Goal: Information Seeking & Learning: Learn about a topic

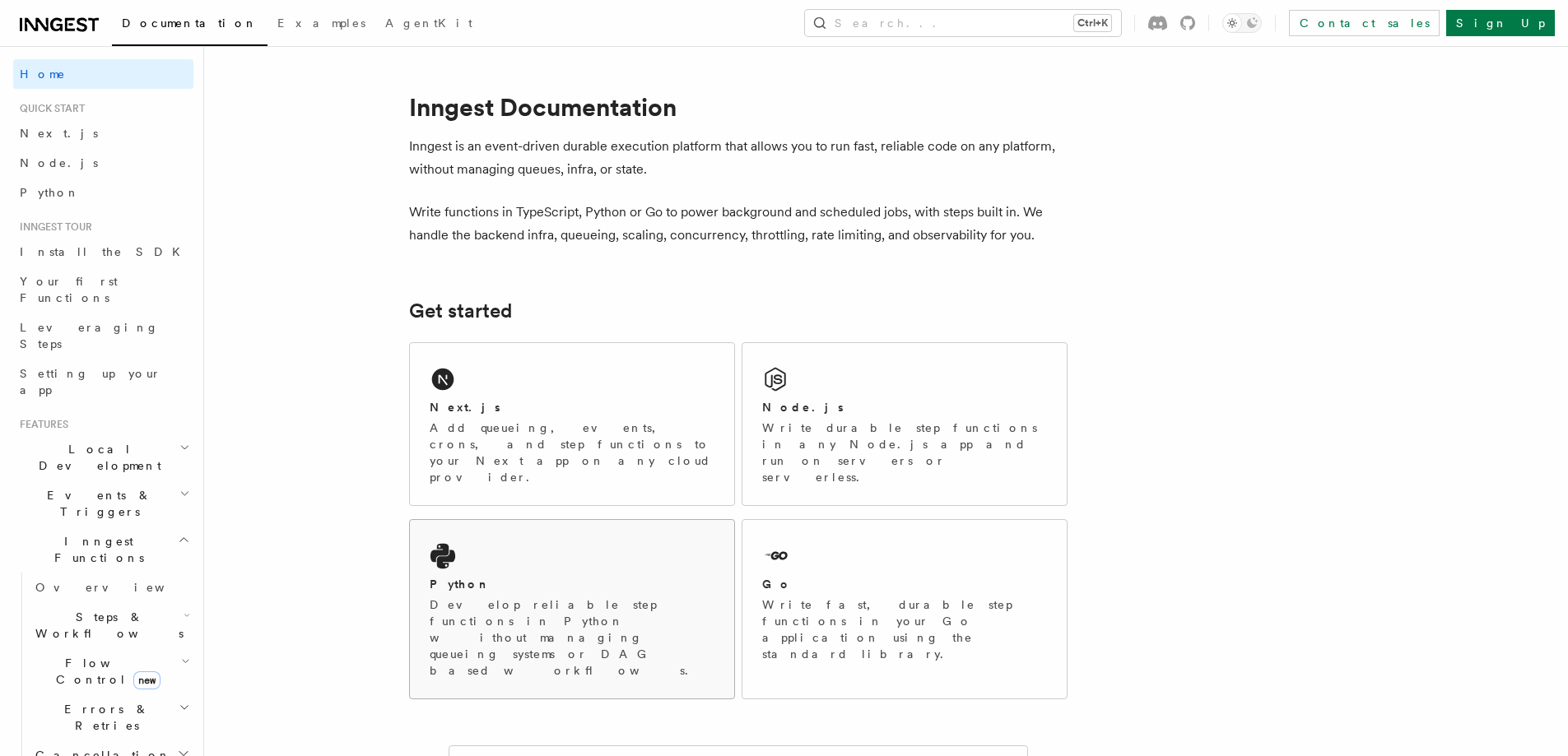
click at [515, 520] on div "Python Develop reliable step functions in Python without managing queueing syst…" at bounding box center [572, 609] width 324 height 179
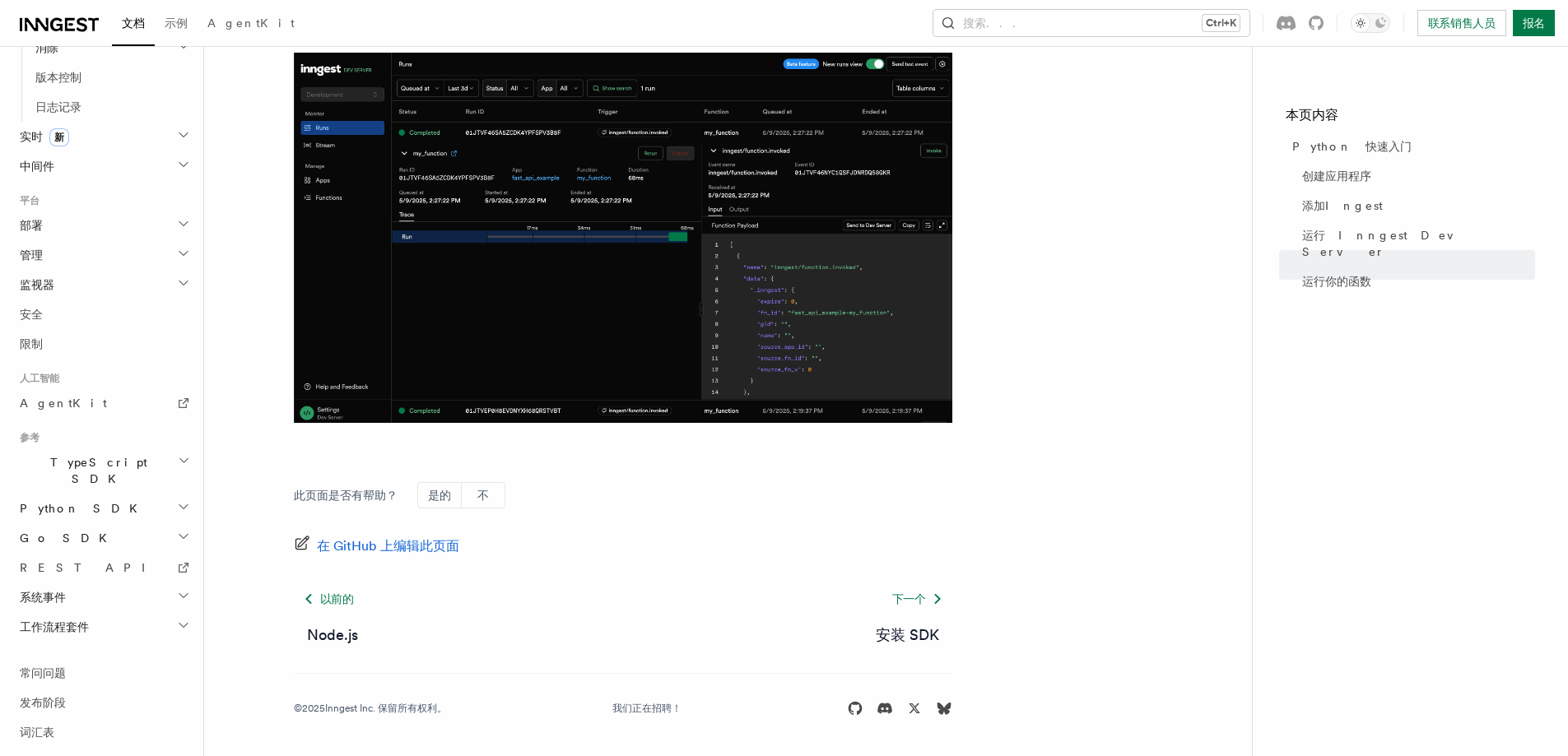
scroll to position [561, 0]
click at [75, 501] on font "Python SDK" at bounding box center [84, 508] width 128 height 13
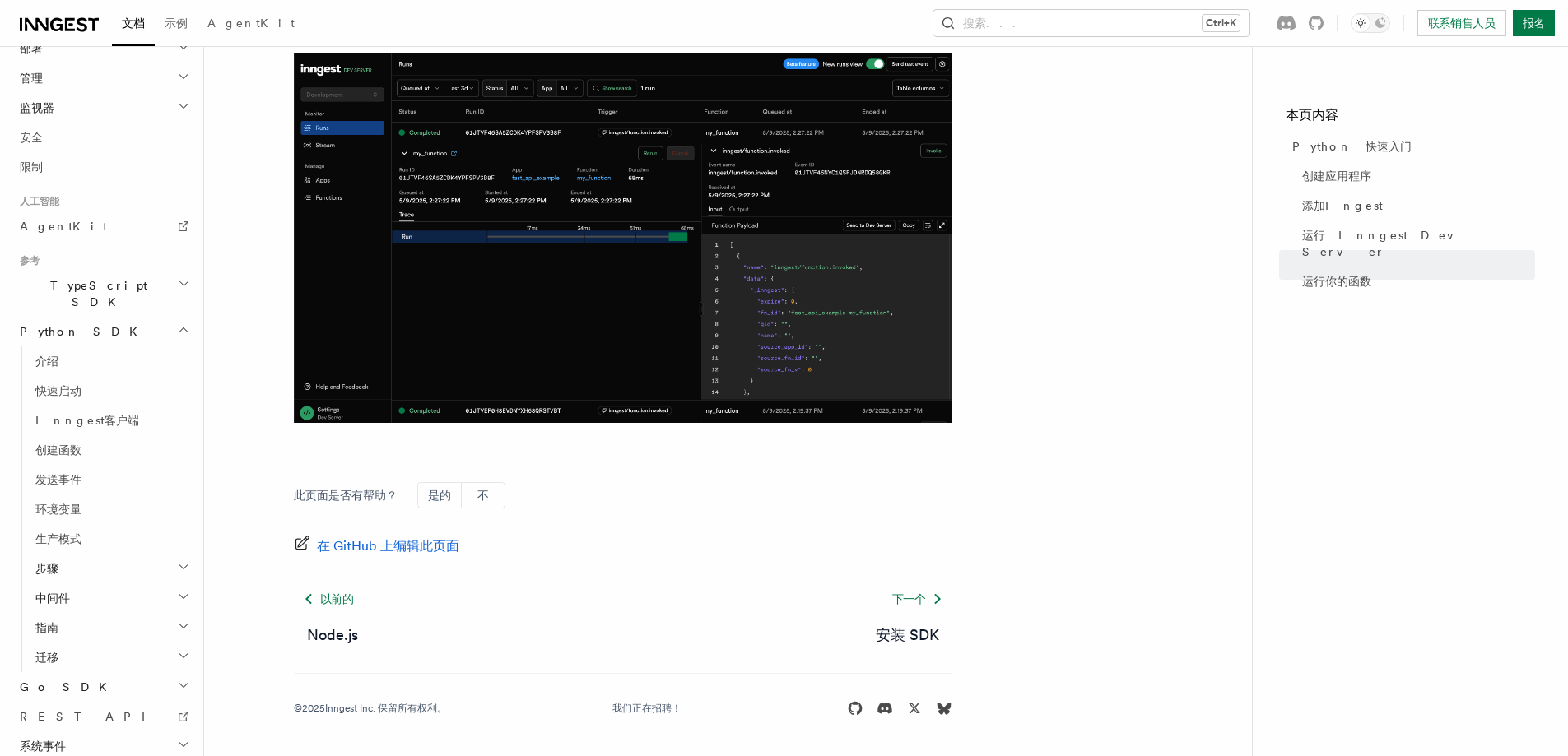
scroll to position [807, 0]
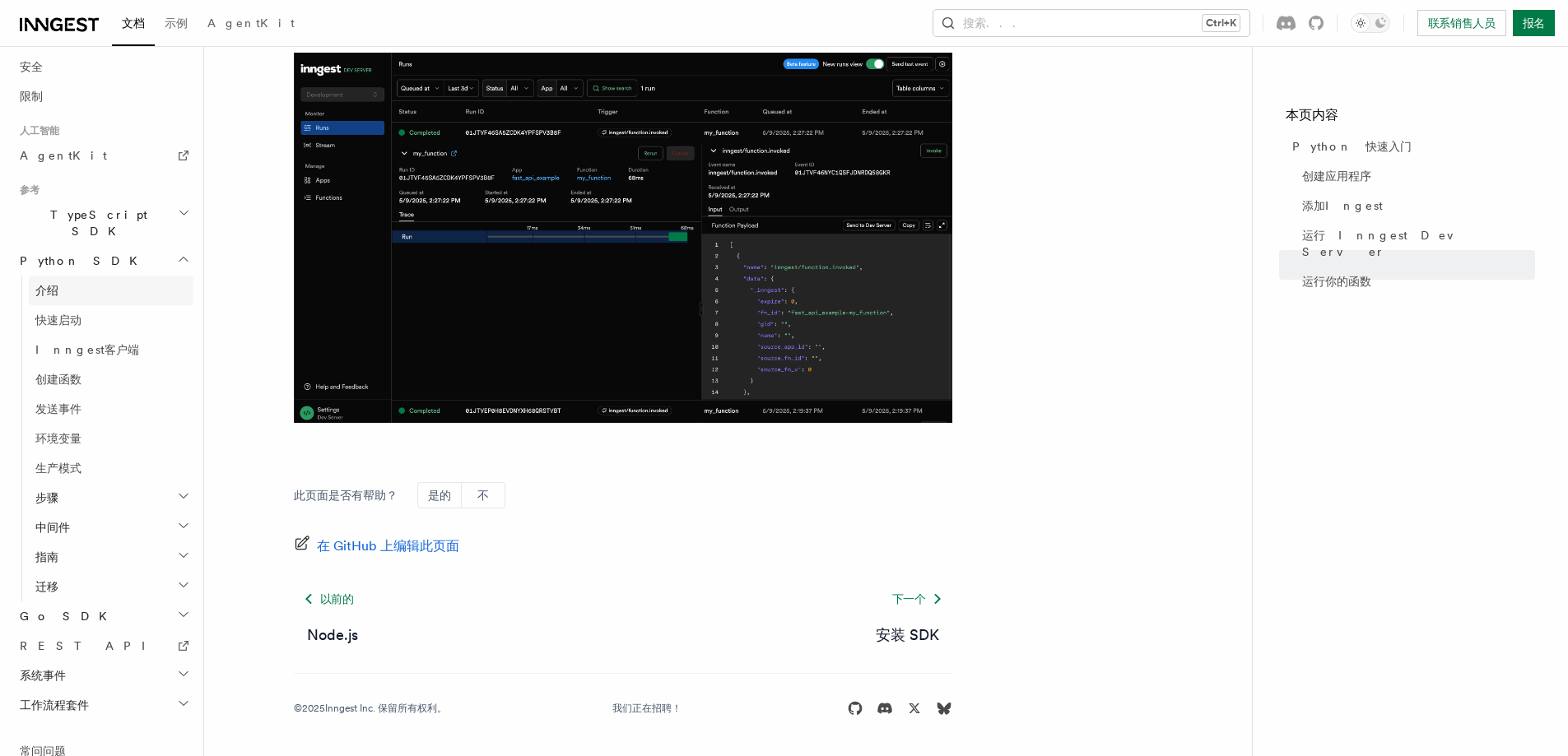
click at [62, 277] on link "介绍" at bounding box center [110, 290] width 165 height 29
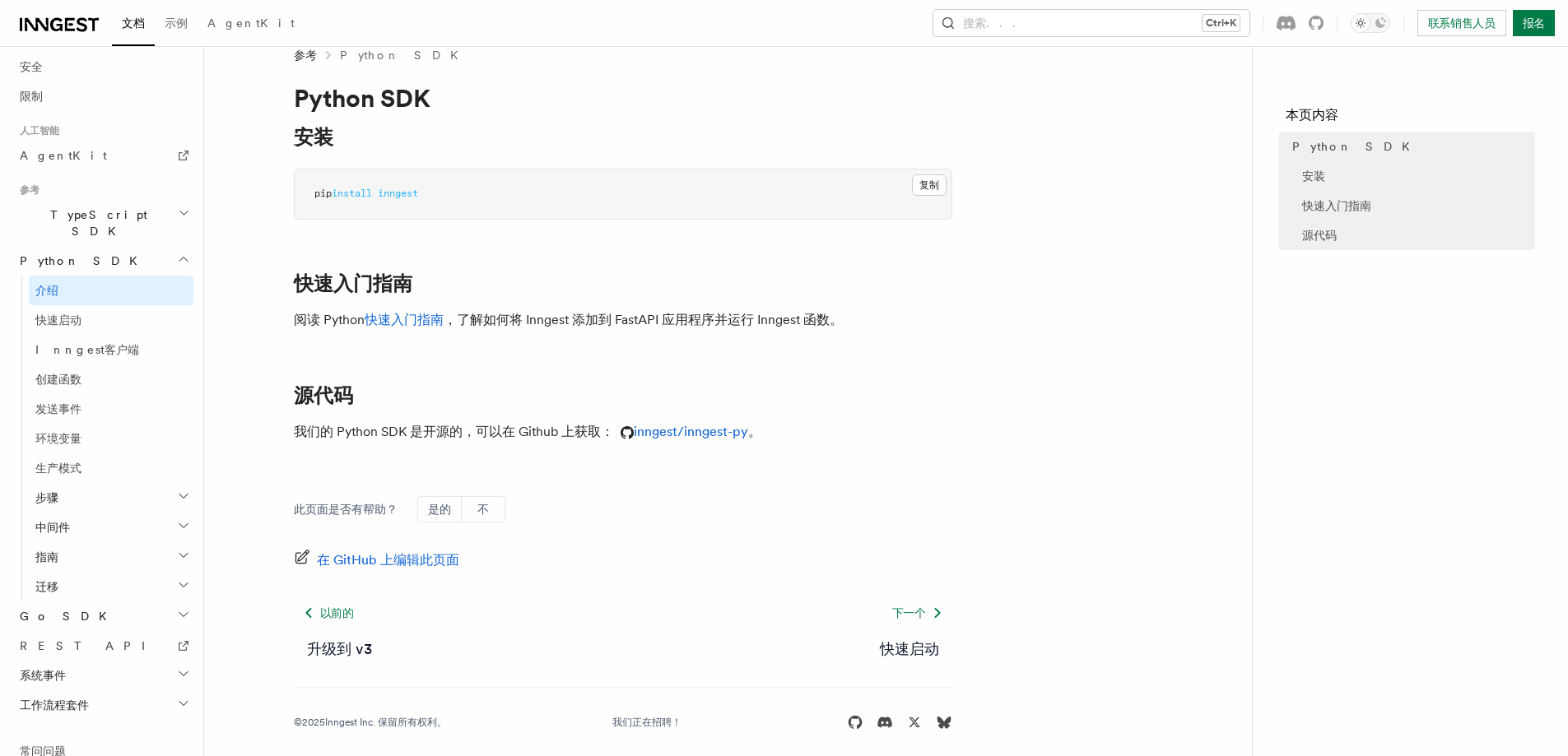
scroll to position [39, 0]
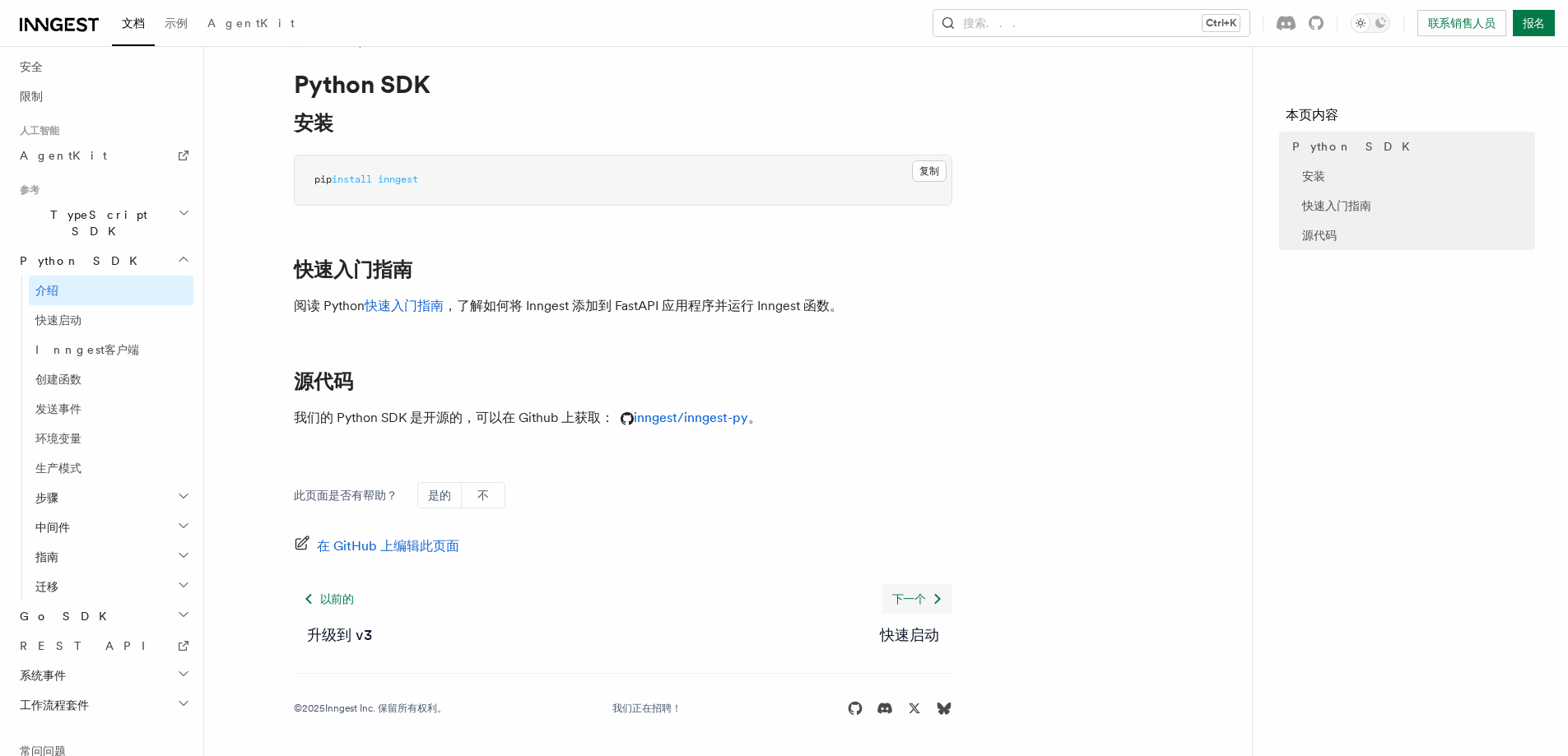
click at [896, 599] on font "下一个" at bounding box center [909, 599] width 33 height 13
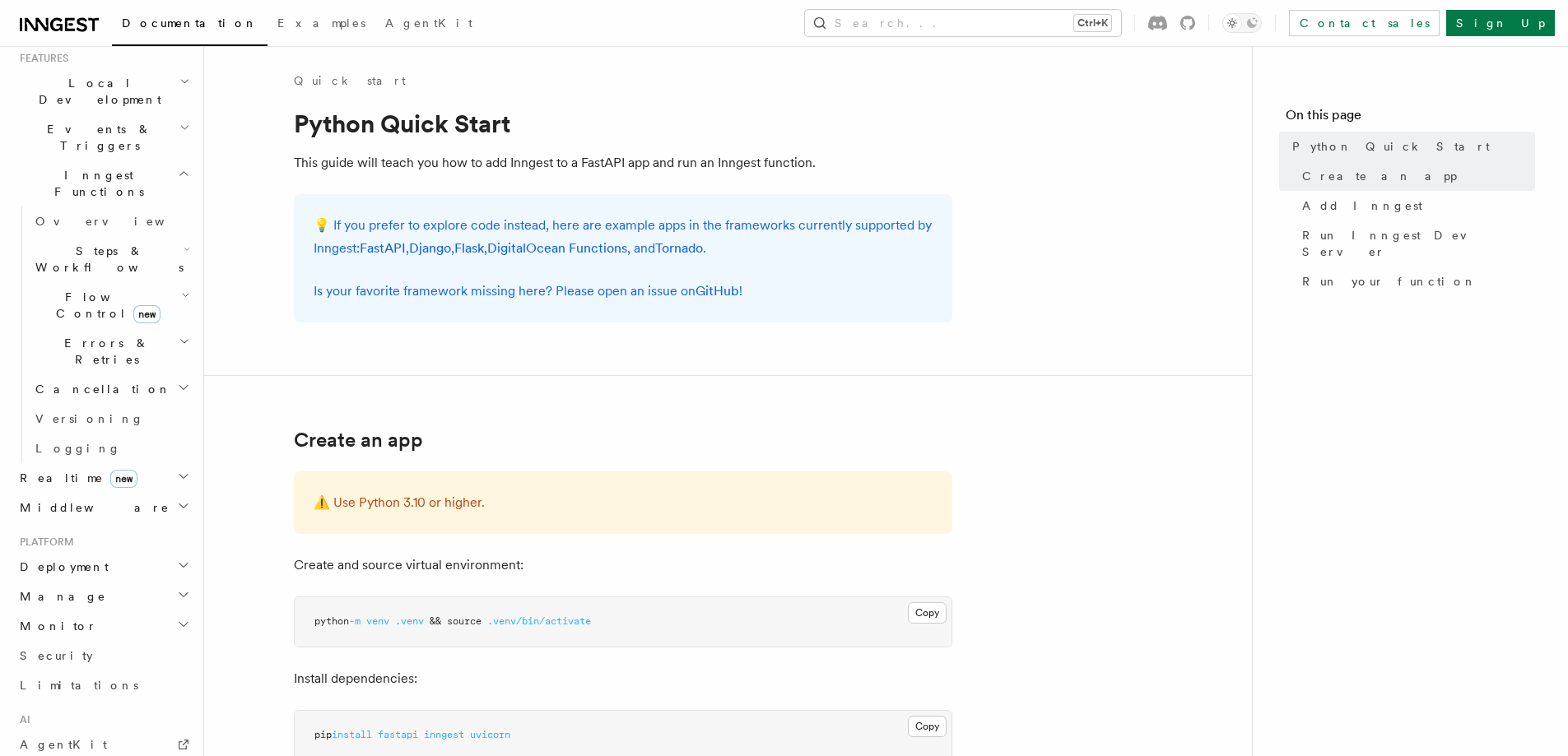
scroll to position [561, 0]
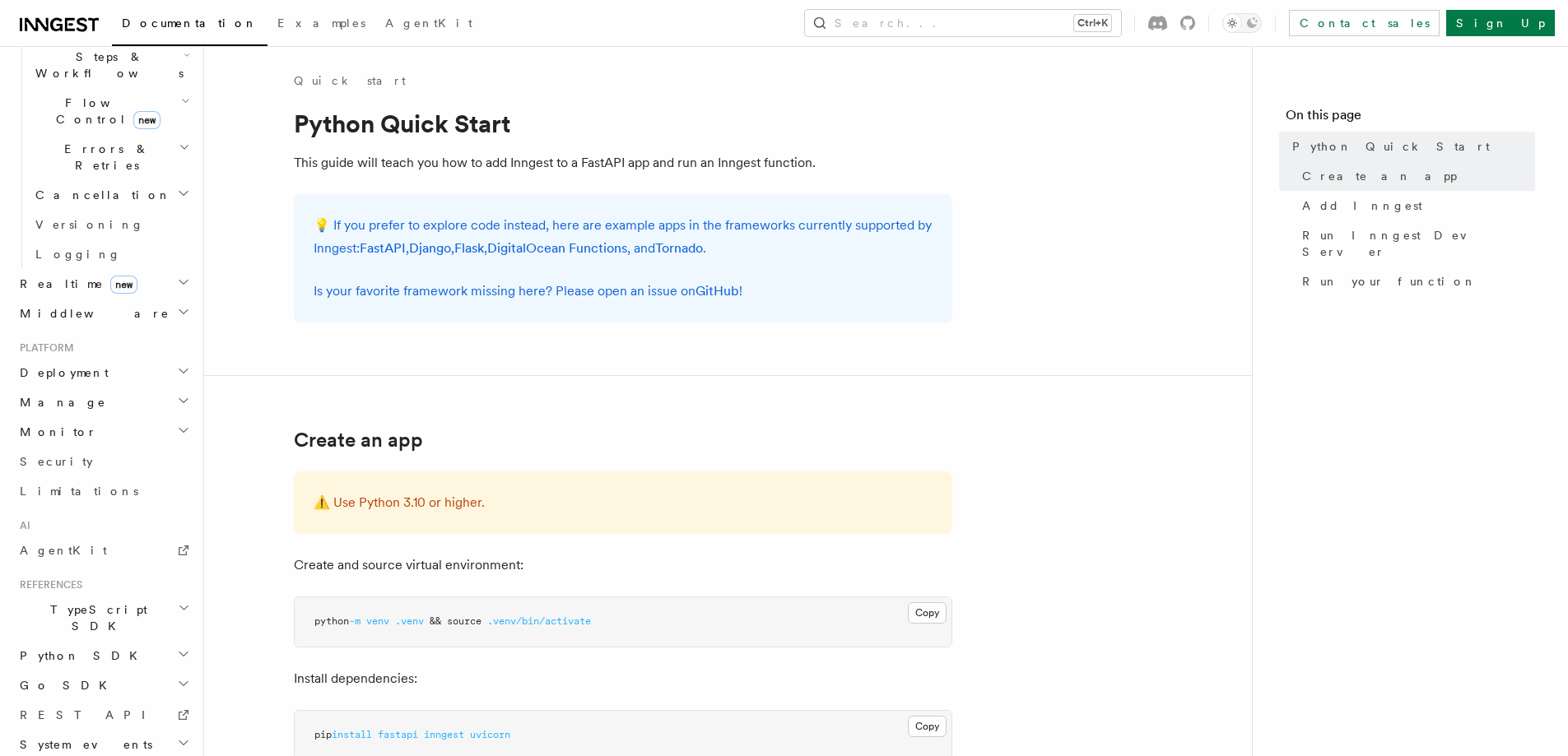
click at [84, 641] on h2 "Python SDK" at bounding box center [104, 655] width 181 height 29
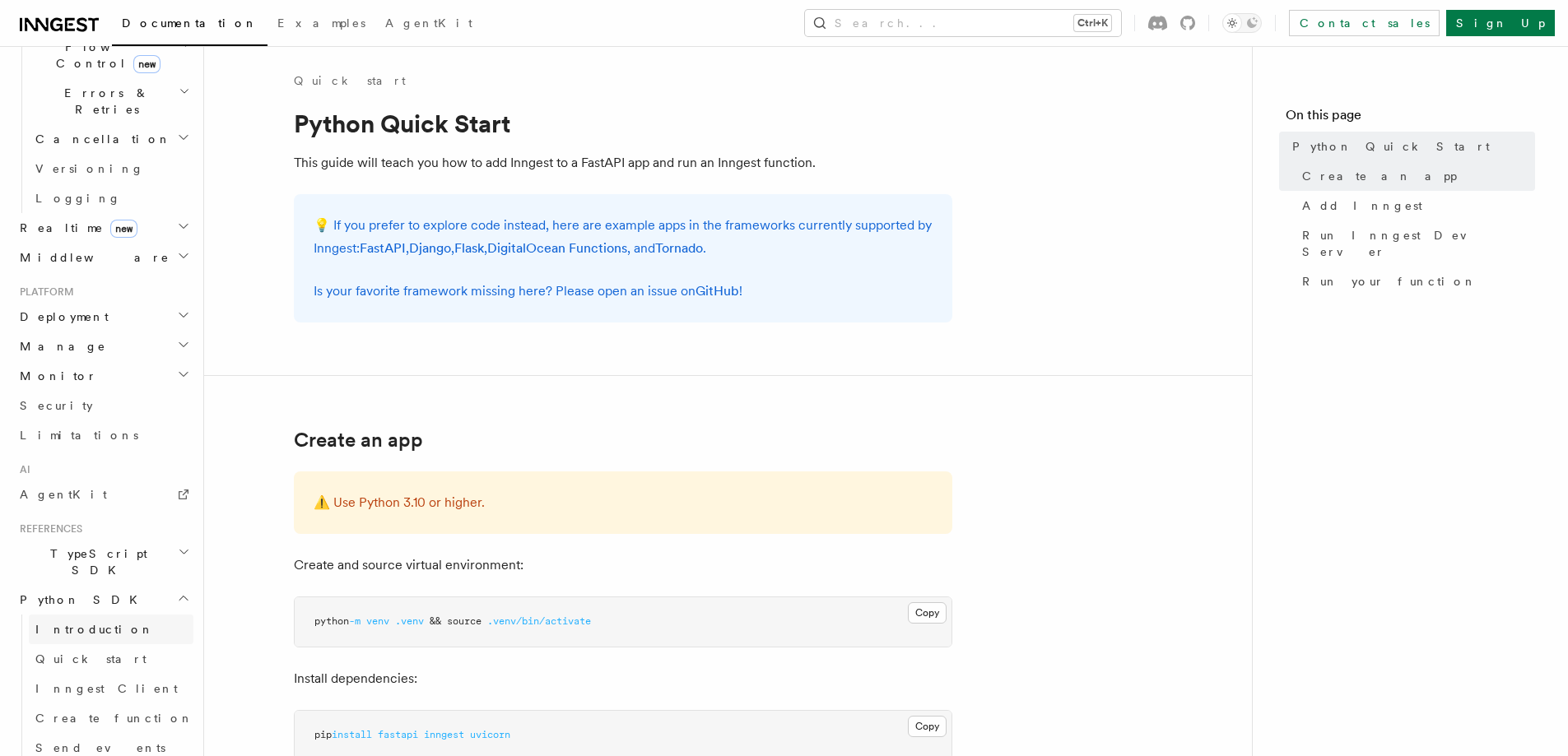
scroll to position [886, 0]
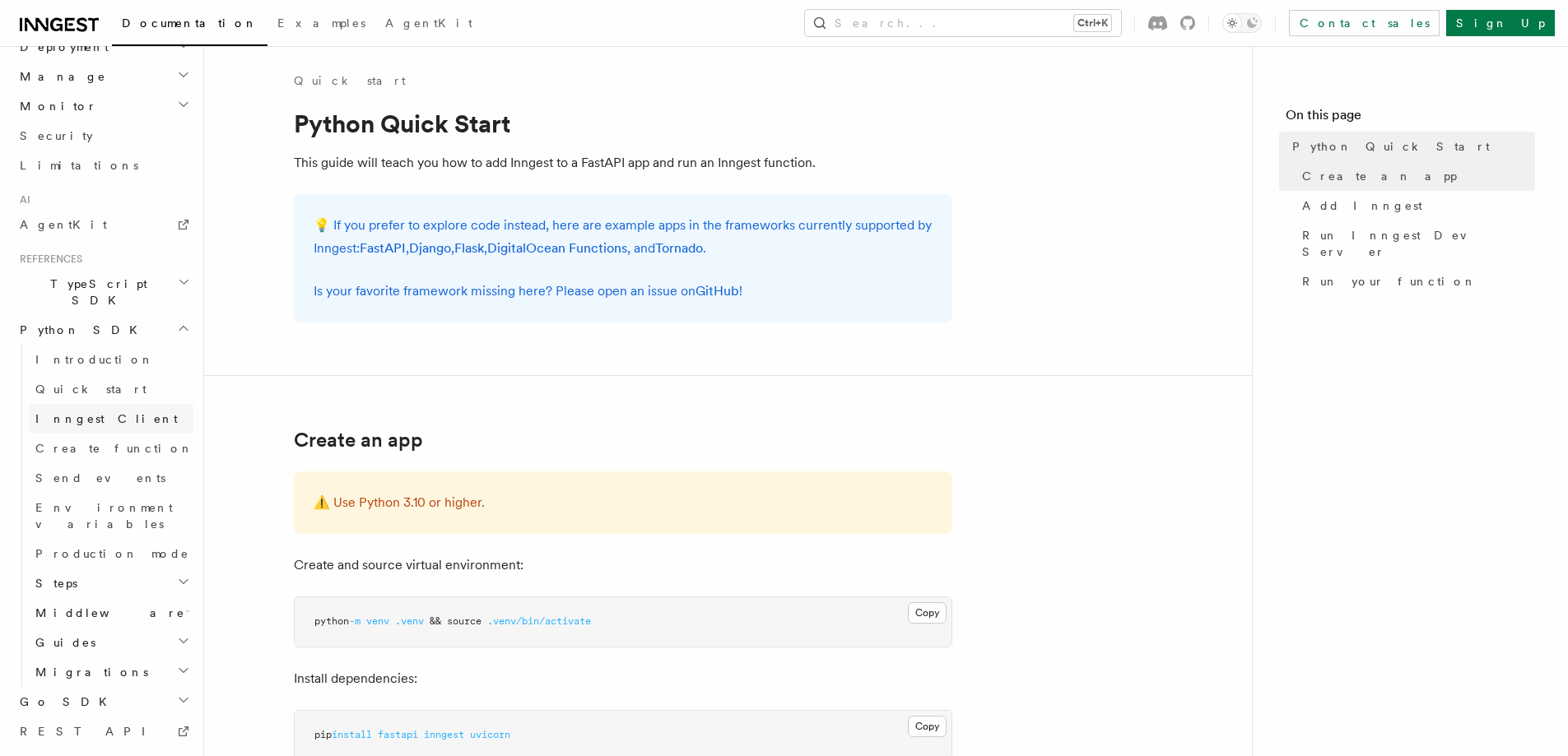
click at [79, 412] on span "Inngest Client" at bounding box center [106, 419] width 142 height 13
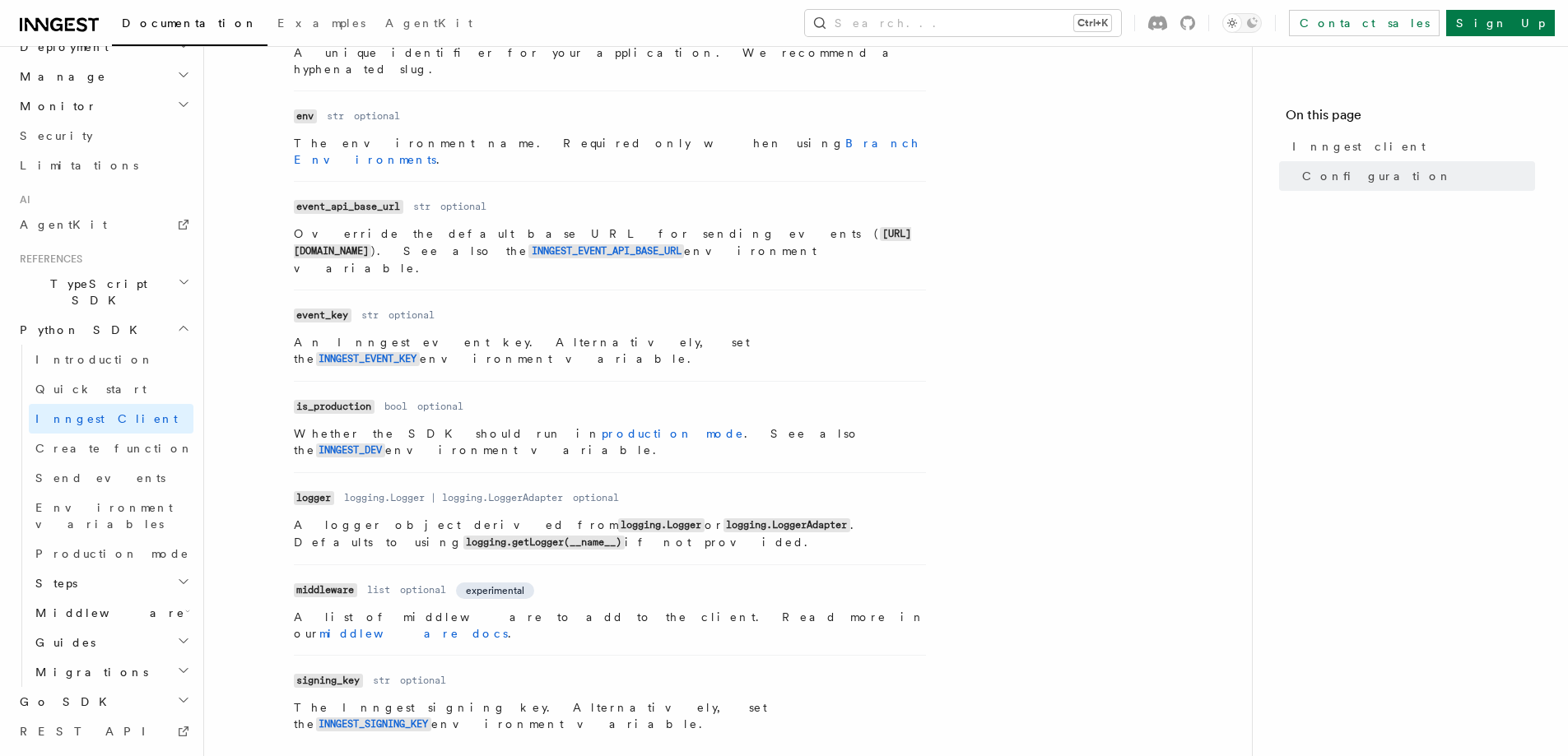
scroll to position [733, 0]
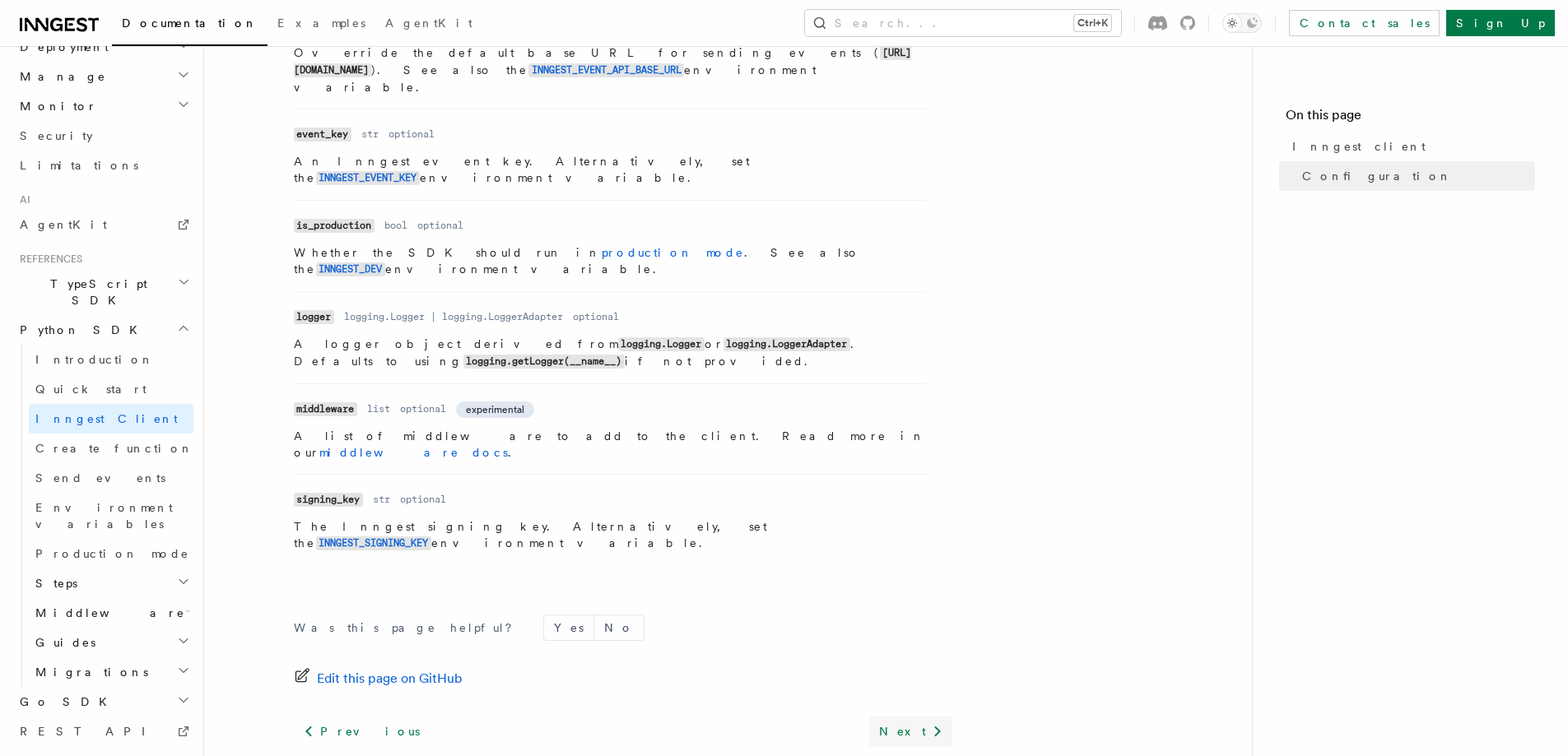
click at [919, 717] on link "Next" at bounding box center [910, 731] width 83 height 29
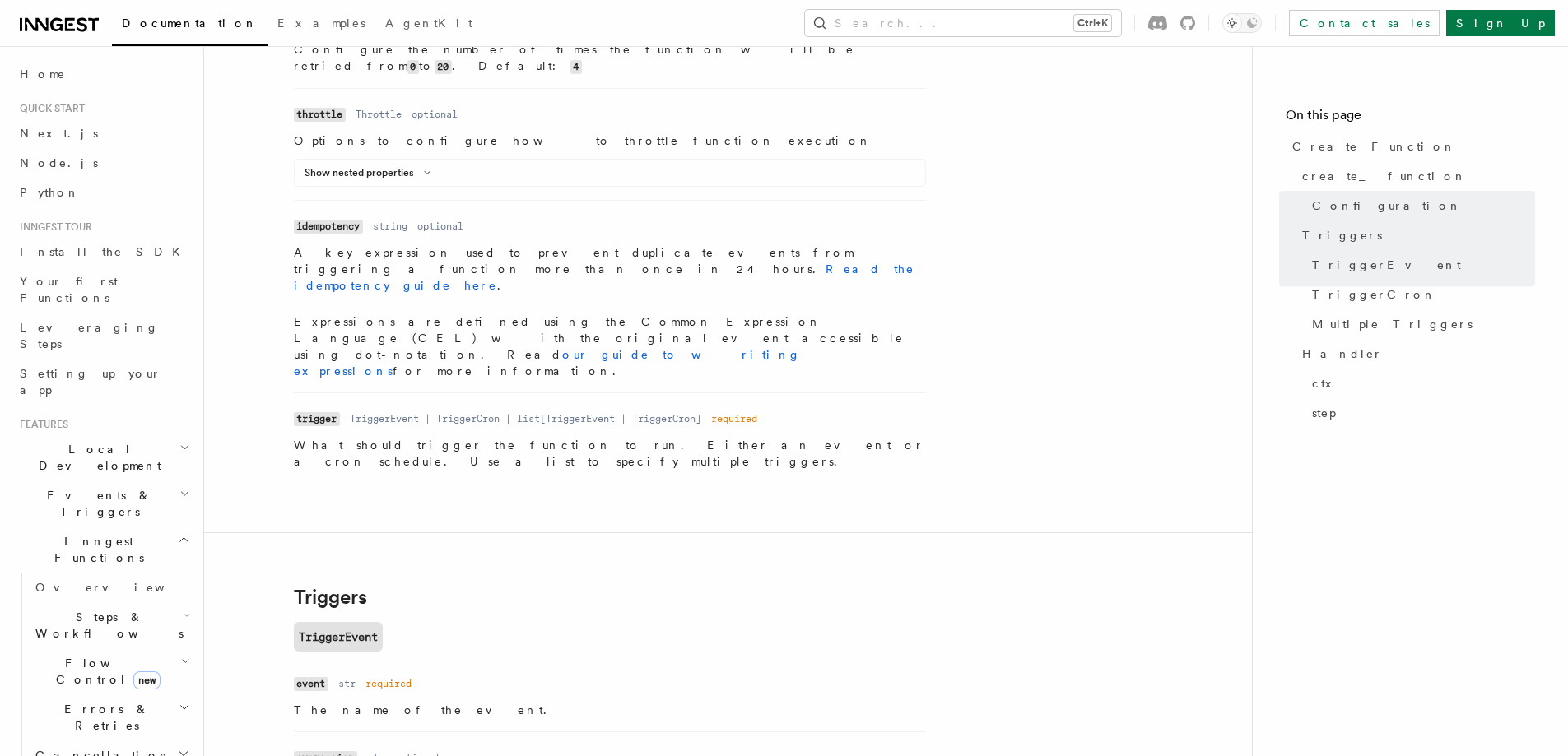
scroll to position [1728, 0]
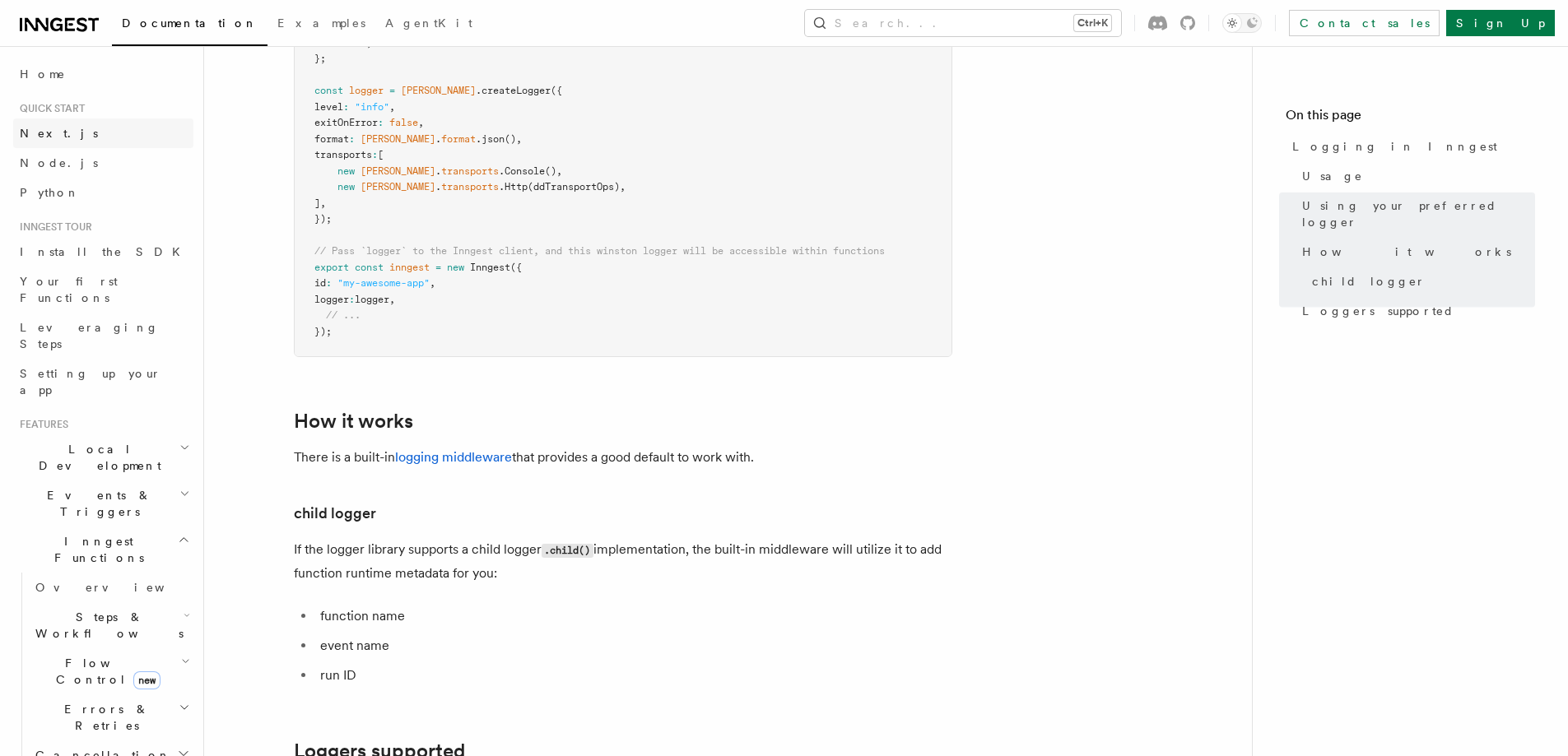
scroll to position [1234, 0]
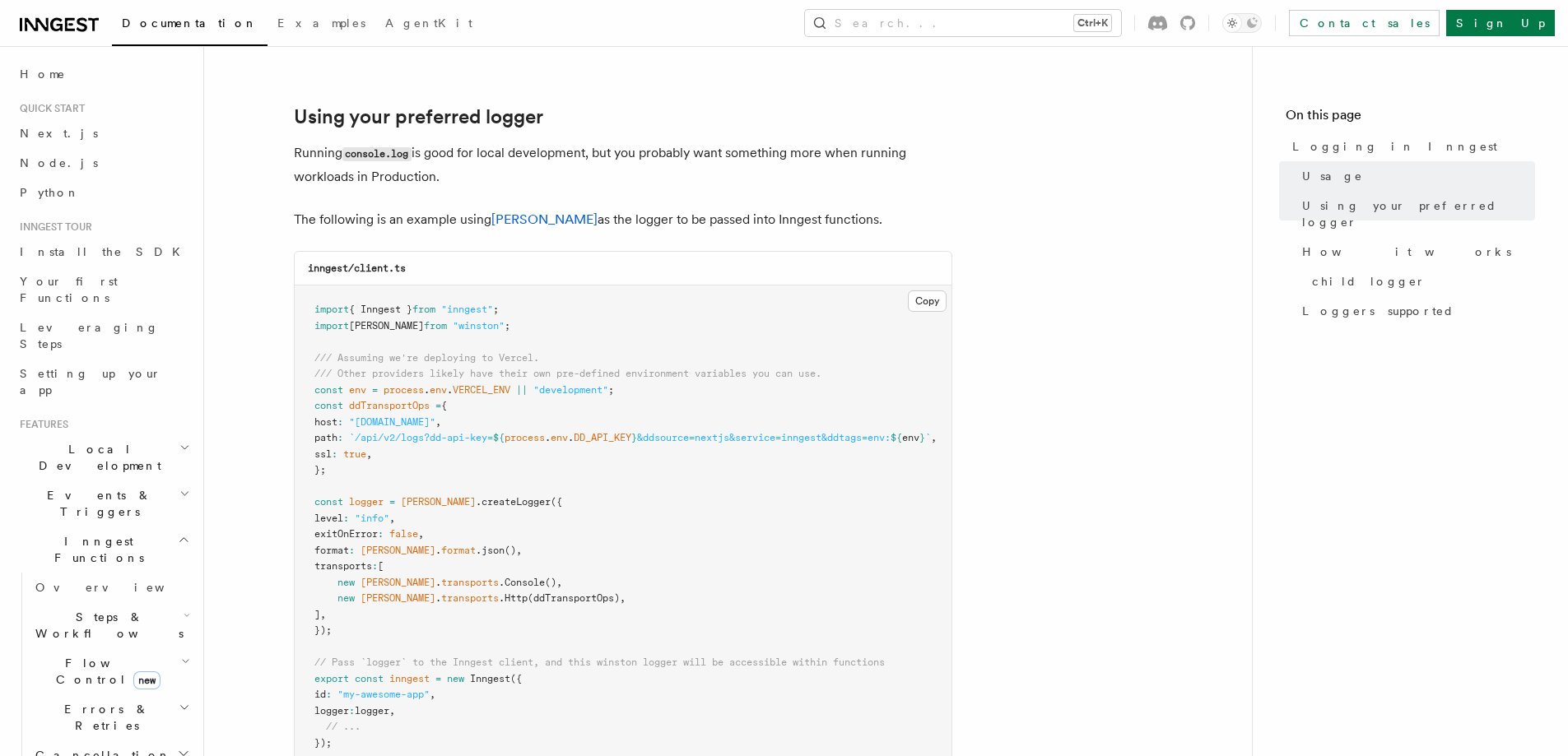
click at [69, 8] on div "Documentation Examples AgentKit Search... Ctrl+K Contact sales Sign Up" at bounding box center [784, 23] width 1568 height 46
click at [55, 24] on icon at bounding box center [59, 25] width 79 height 20
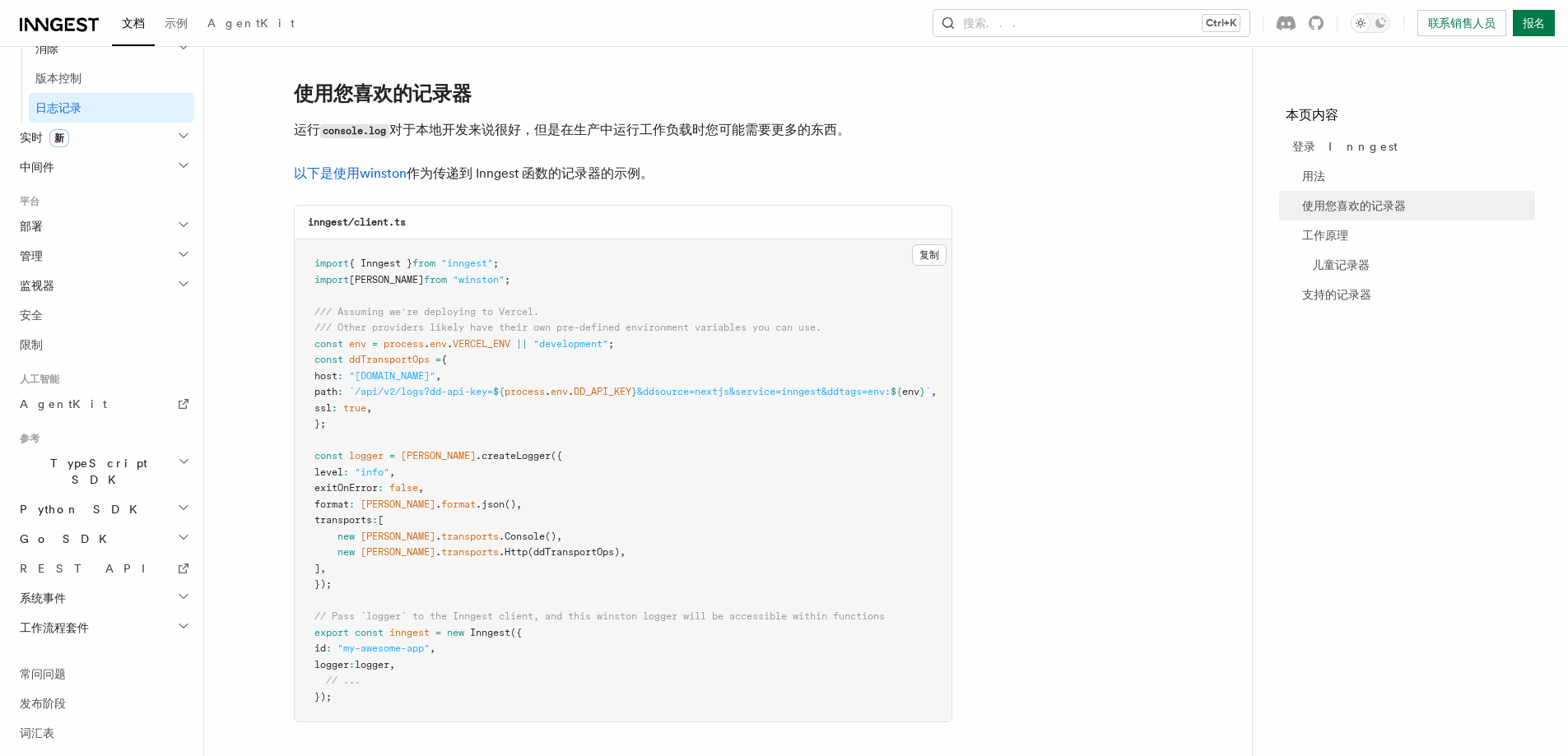
scroll to position [561, 0]
click at [54, 501] on font "Python SDK" at bounding box center [84, 508] width 128 height 13
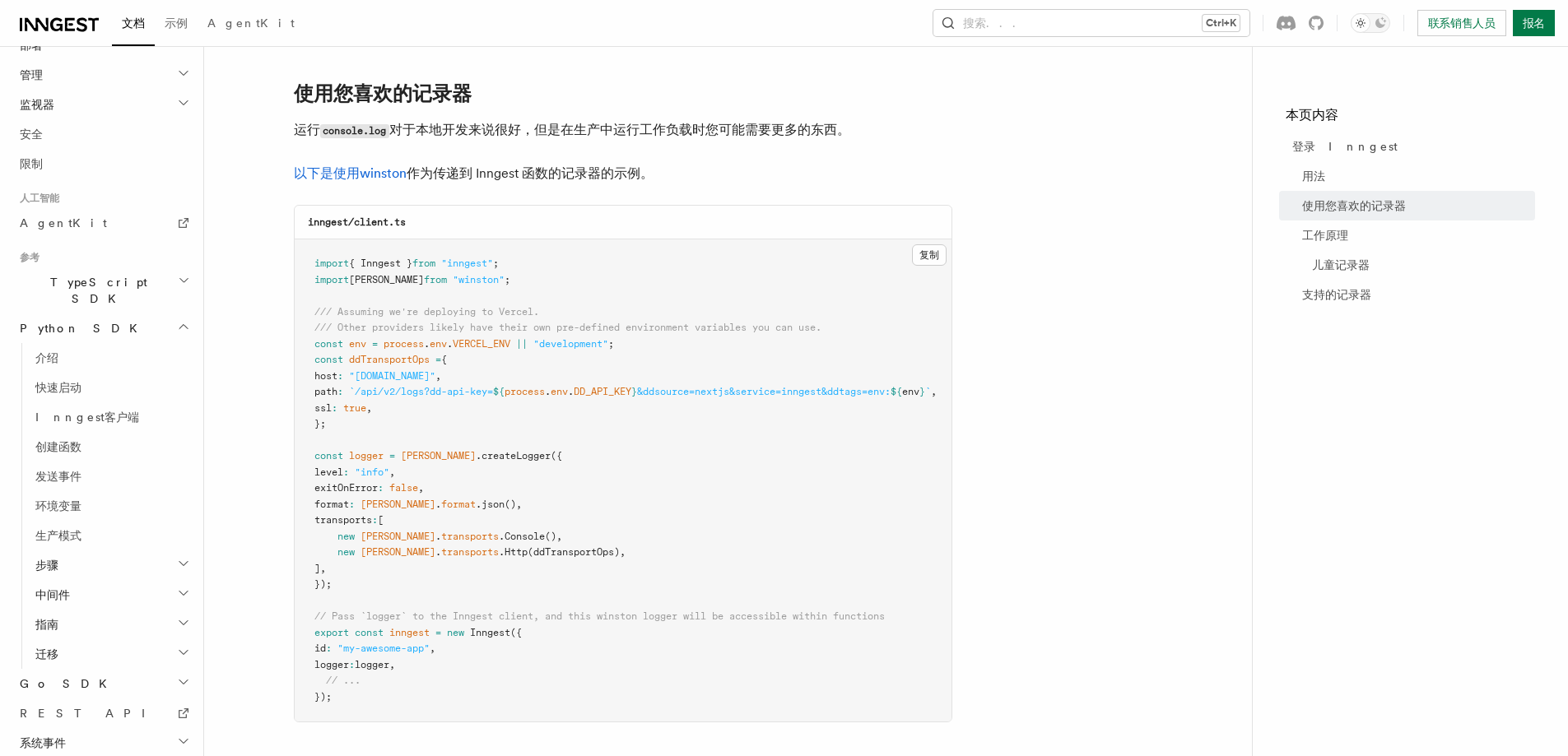
scroll to position [807, 0]
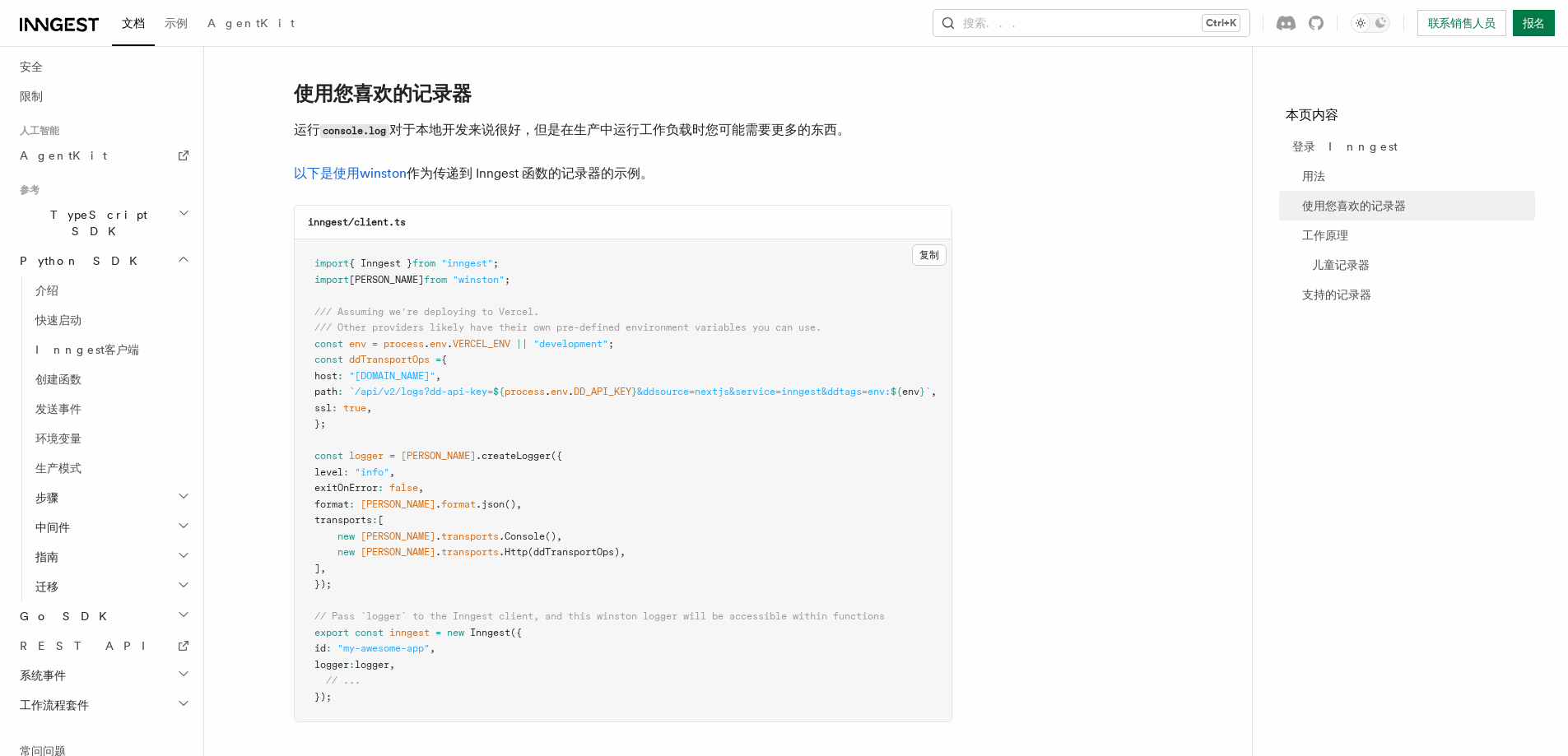
click at [88, 513] on h2 "中间件" at bounding box center [110, 527] width 165 height 29
click at [65, 580] on font "生命周期" at bounding box center [74, 586] width 46 height 13
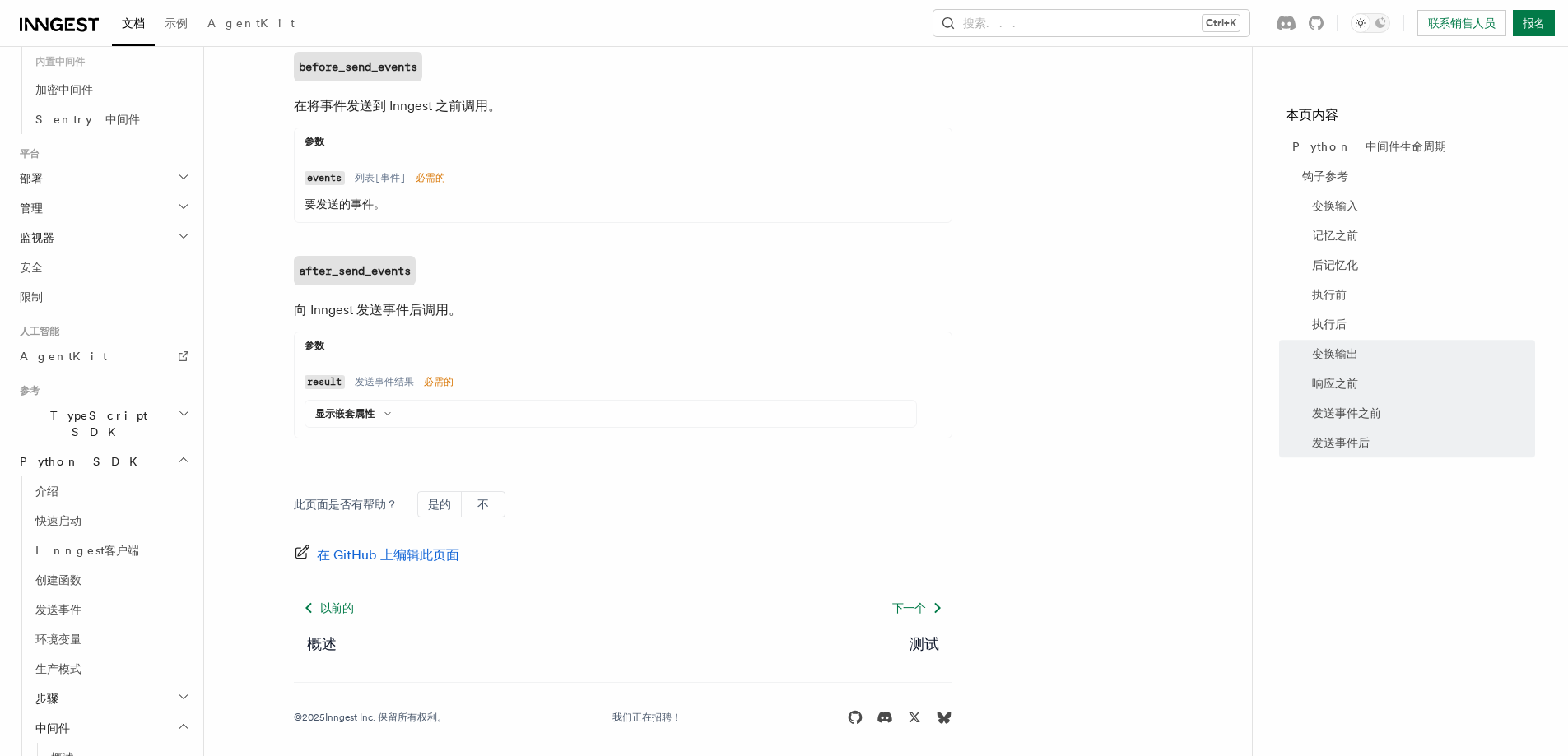
scroll to position [1715, 0]
